Goal: Task Accomplishment & Management: Use online tool/utility

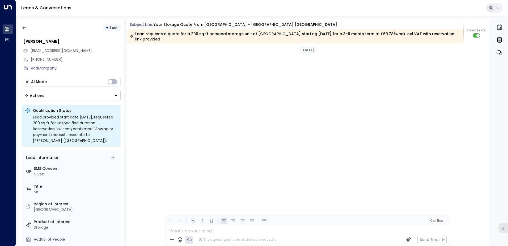
scroll to position [640, 0]
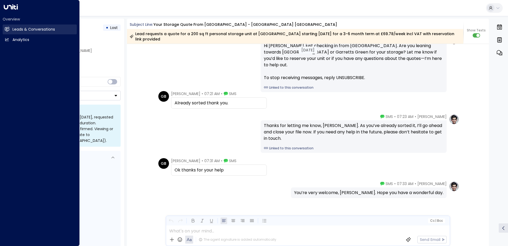
click at [10, 31] on link "Leads & Conversations Leads & Conversations" at bounding box center [40, 29] width 74 height 10
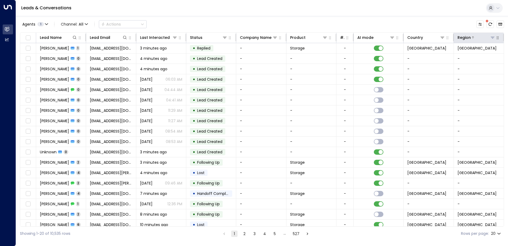
click at [491, 38] on icon at bounding box center [493, 37] width 4 height 4
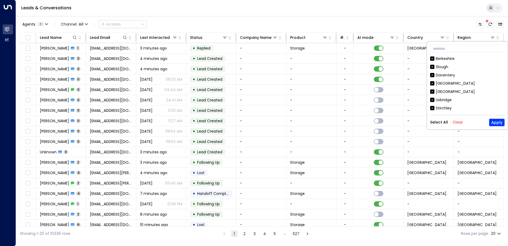
click at [456, 123] on button "Clear" at bounding box center [458, 122] width 11 height 4
click at [445, 92] on div "[GEOGRAPHIC_DATA]" at bounding box center [455, 92] width 39 height 6
click at [501, 120] on button "Apply" at bounding box center [496, 122] width 15 height 7
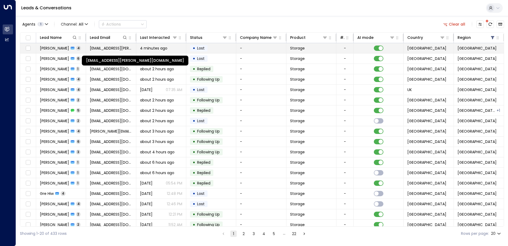
click at [105, 48] on span "[EMAIL_ADDRESS][PERSON_NAME][DOMAIN_NAME]" at bounding box center [111, 47] width 42 height 5
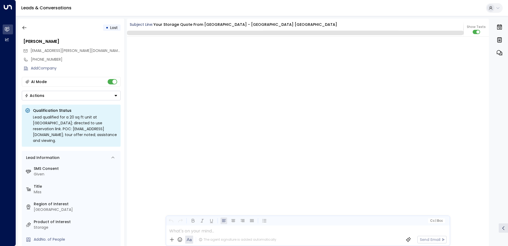
scroll to position [782, 0]
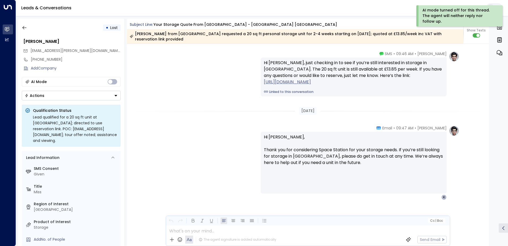
click at [118, 95] on button "Actions" at bounding box center [71, 96] width 99 height 10
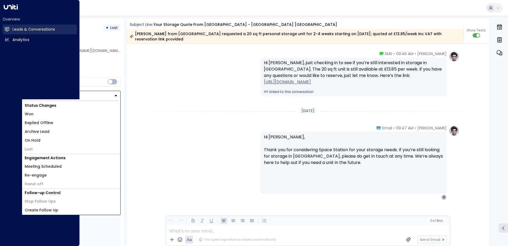
drag, startPoint x: 6, startPoint y: 27, endPoint x: 10, endPoint y: 27, distance: 4.8
click at [6, 27] on icon at bounding box center [7, 29] width 5 height 5
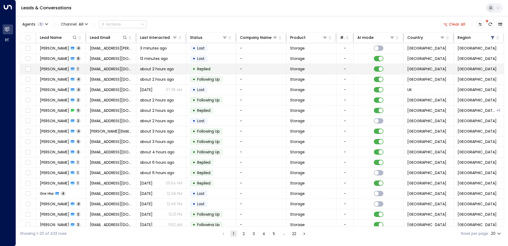
click at [198, 68] on span "Replied" at bounding box center [203, 68] width 13 height 5
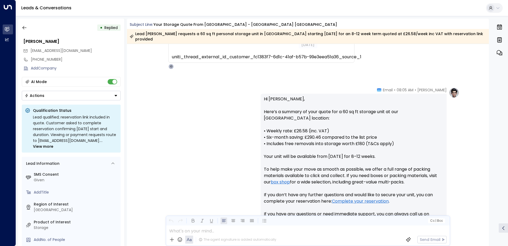
scroll to position [75, 0]
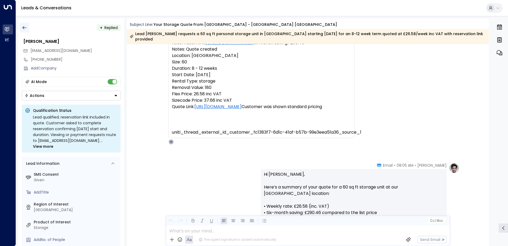
click at [27, 26] on icon "button" at bounding box center [24, 27] width 5 height 5
